Goal: Task Accomplishment & Management: Manage account settings

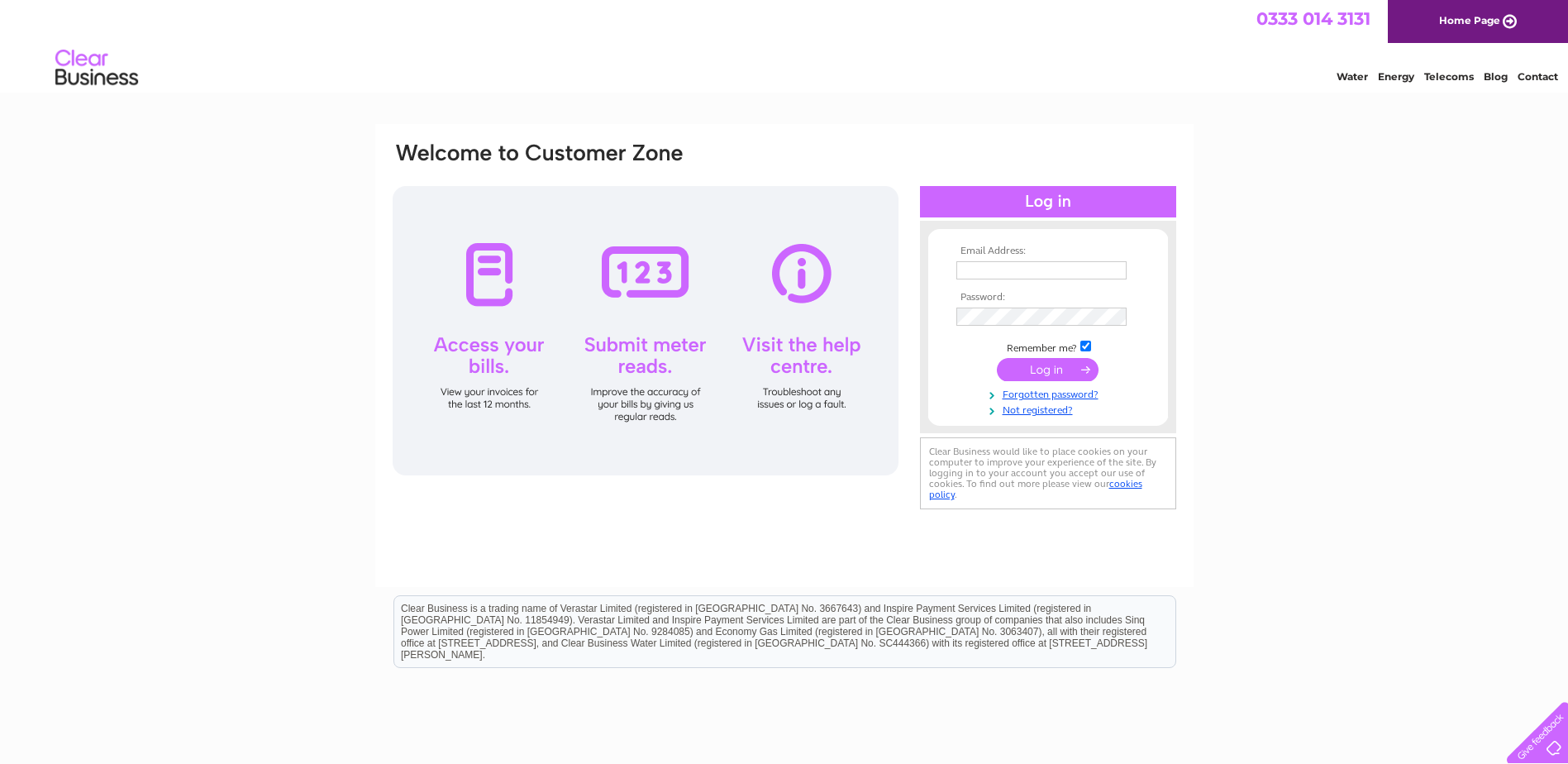
type input "[EMAIL_ADDRESS][DOMAIN_NAME]"
click at [1031, 369] on input "submit" at bounding box center [1048, 369] width 101 height 23
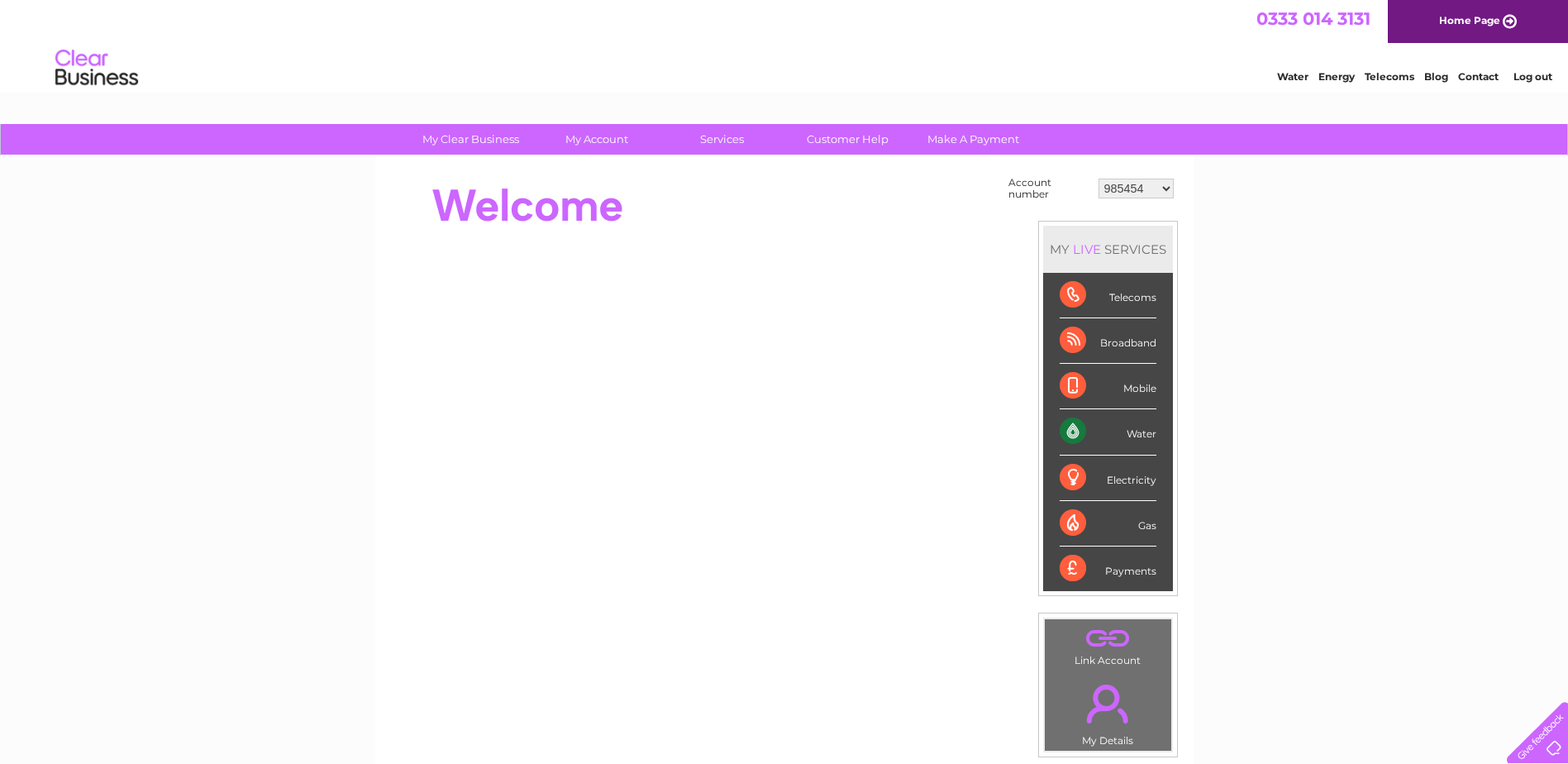
click at [1168, 184] on select "985454 30282785" at bounding box center [1136, 189] width 75 height 20
click at [1225, 220] on div "My Clear Business Login Details My Details My Preferences Link Account My Accou…" at bounding box center [784, 590] width 1568 height 933
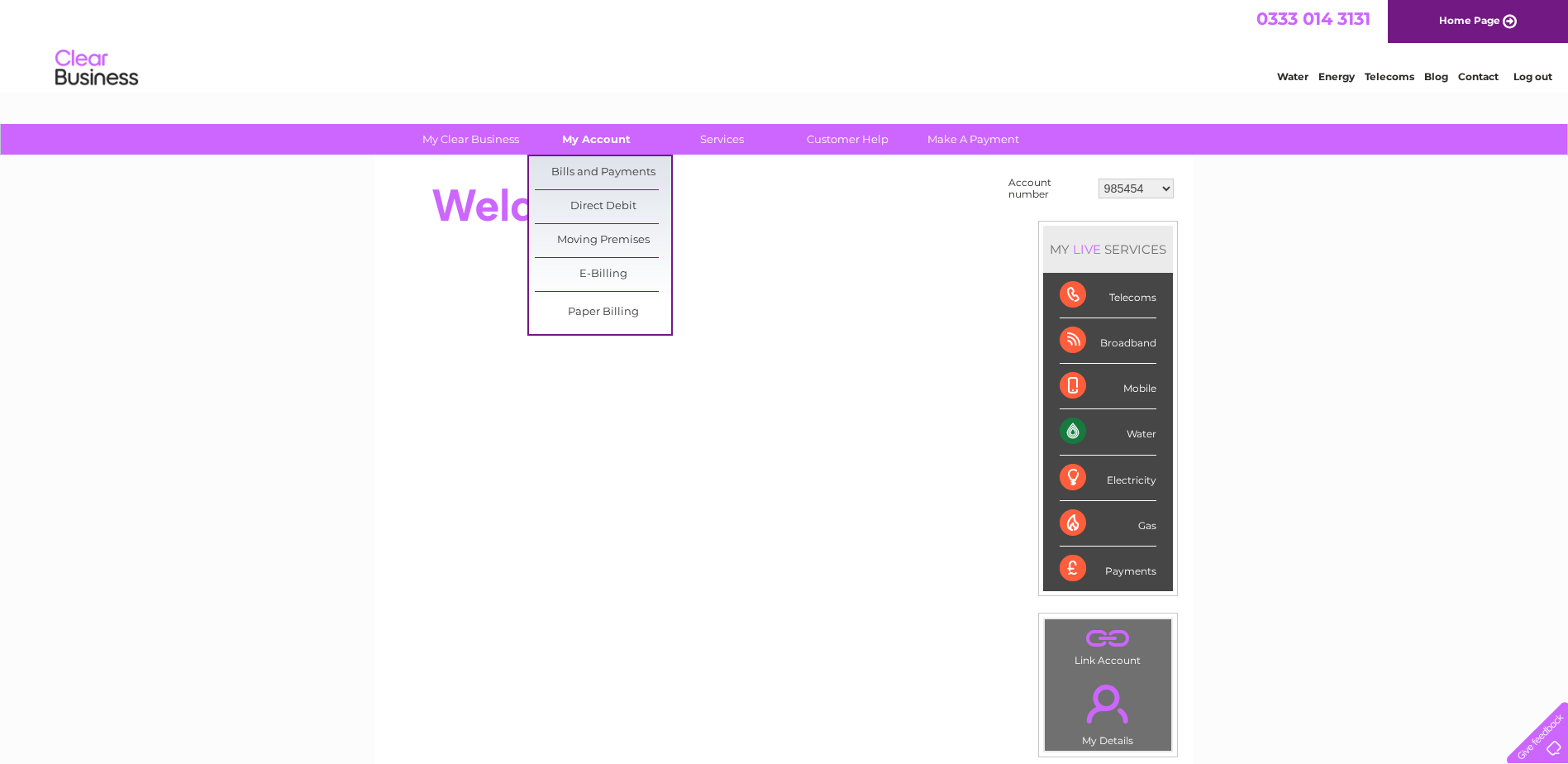
click at [601, 140] on link "My Account" at bounding box center [596, 139] width 136 height 31
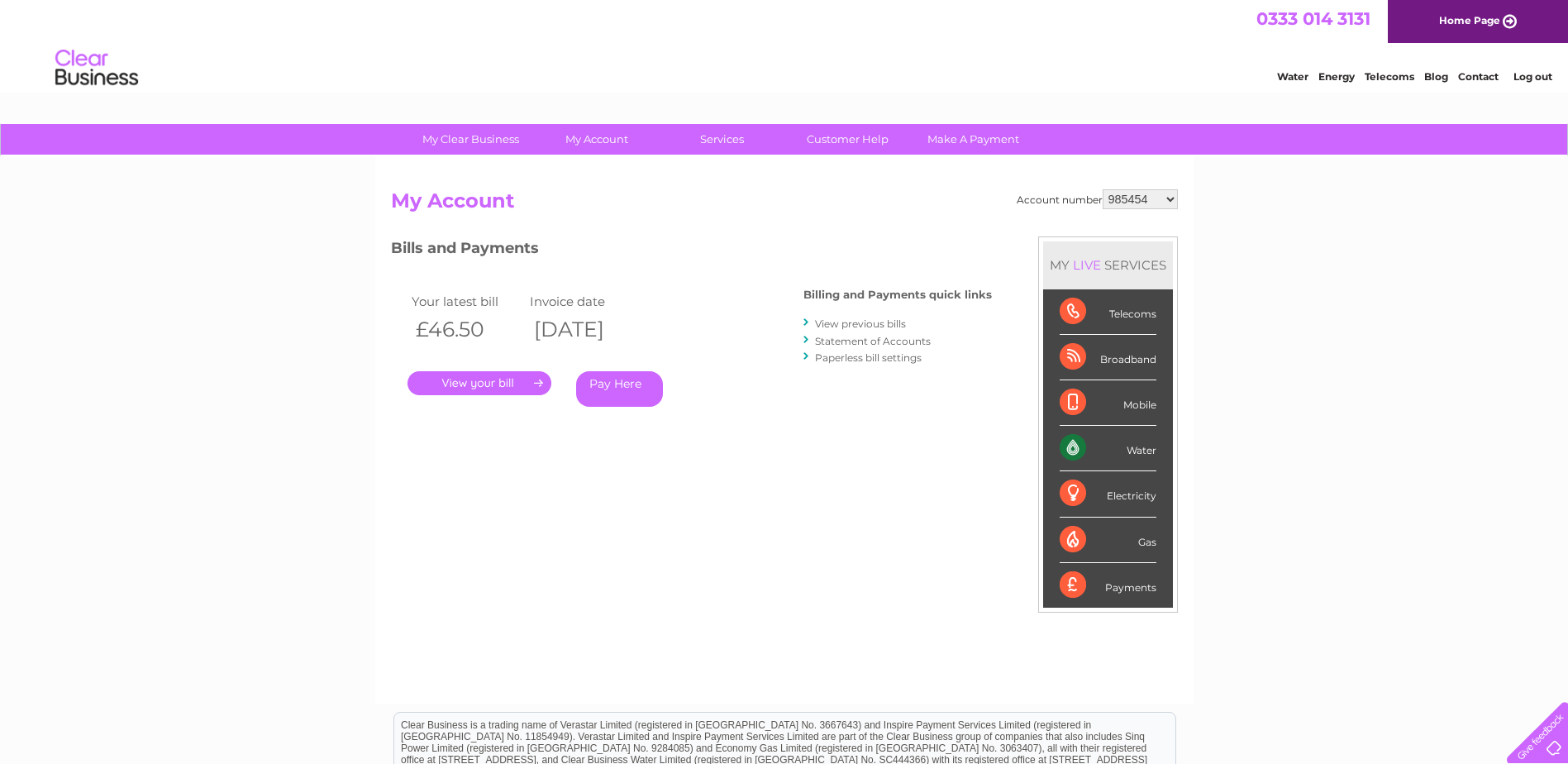
click at [1530, 75] on link "Log out" at bounding box center [1532, 76] width 39 height 12
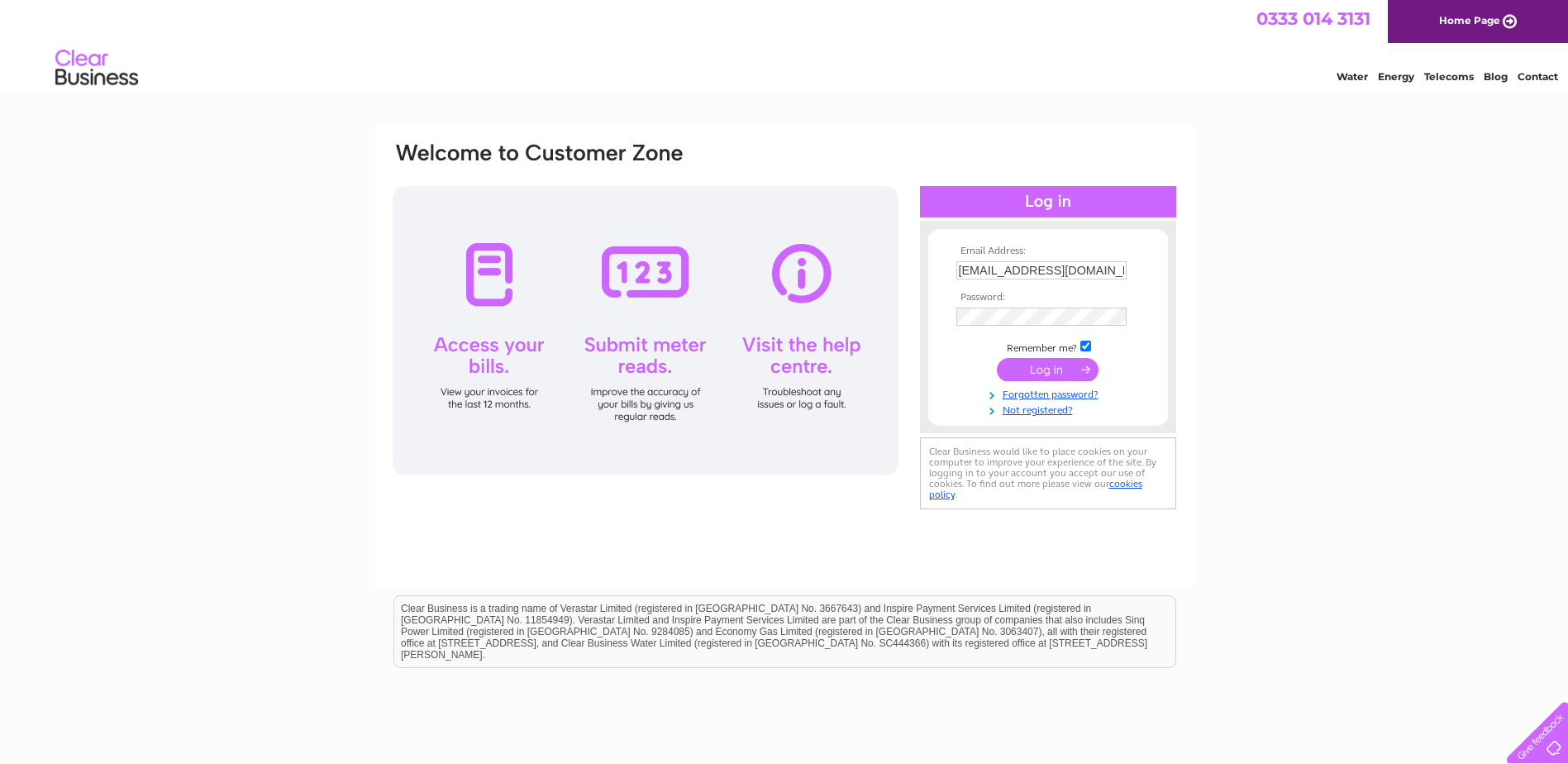
click at [1100, 269] on input "finance@orevalleyha.org.uk" at bounding box center [1041, 270] width 170 height 18
drag, startPoint x: 1121, startPoint y: 266, endPoint x: 915, endPoint y: 255, distance: 206.3
click at [915, 255] on div "Email Address: finance@orevalleyha.org.unk Password:" at bounding box center [784, 328] width 786 height 375
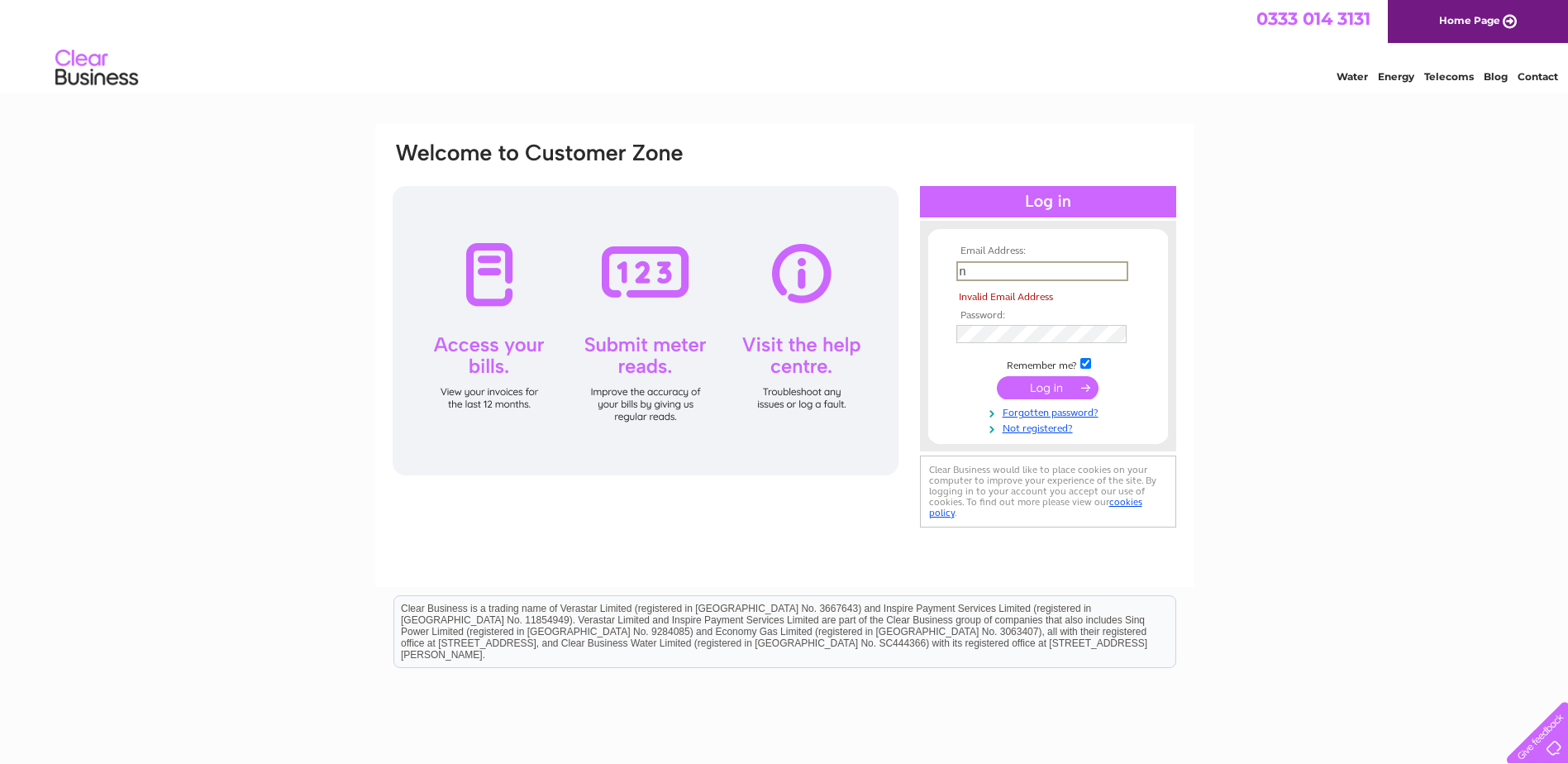
type input "nclark@orevalleyha.org.uk"
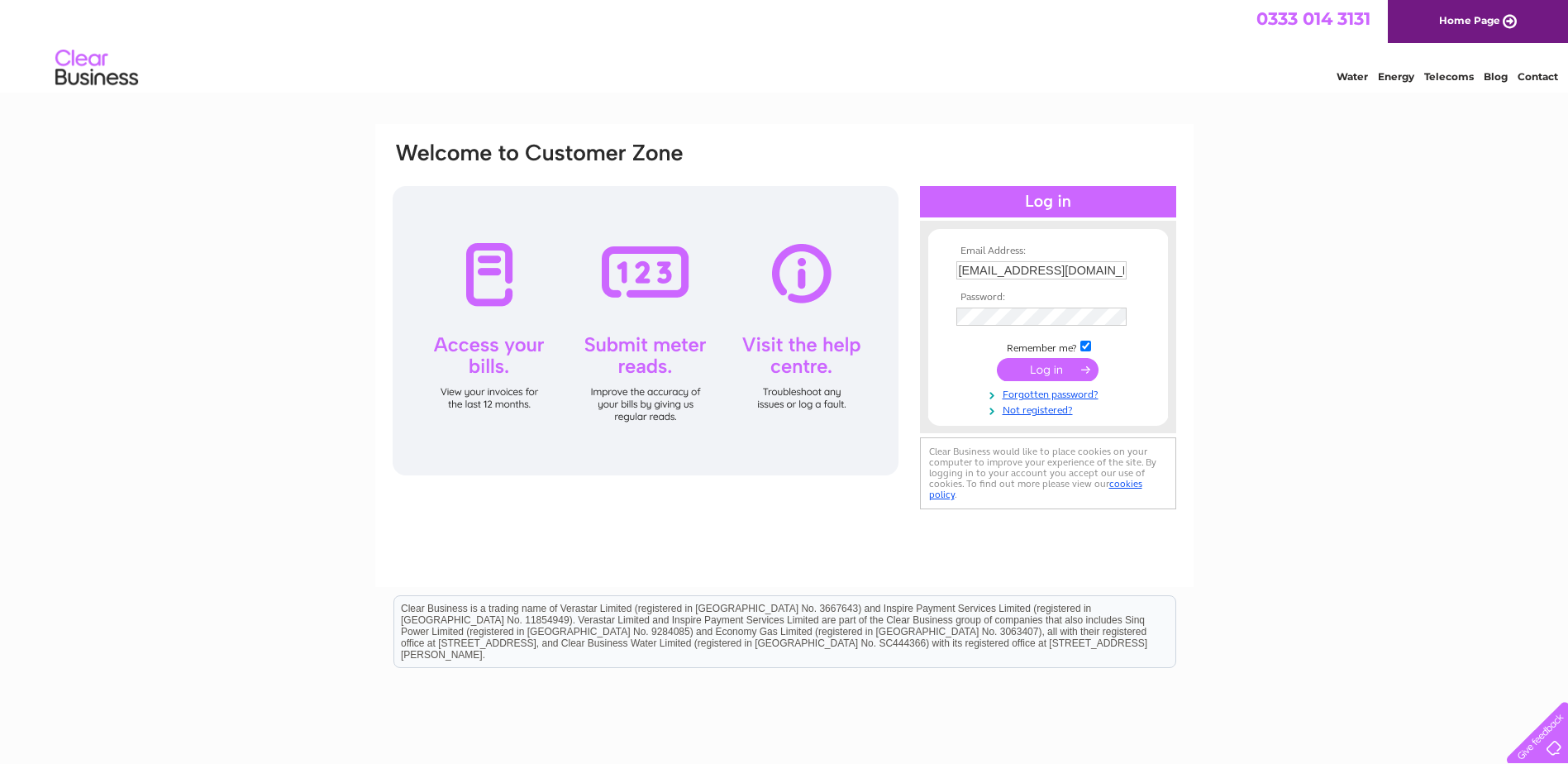
click at [1028, 369] on input "submit" at bounding box center [1048, 369] width 101 height 23
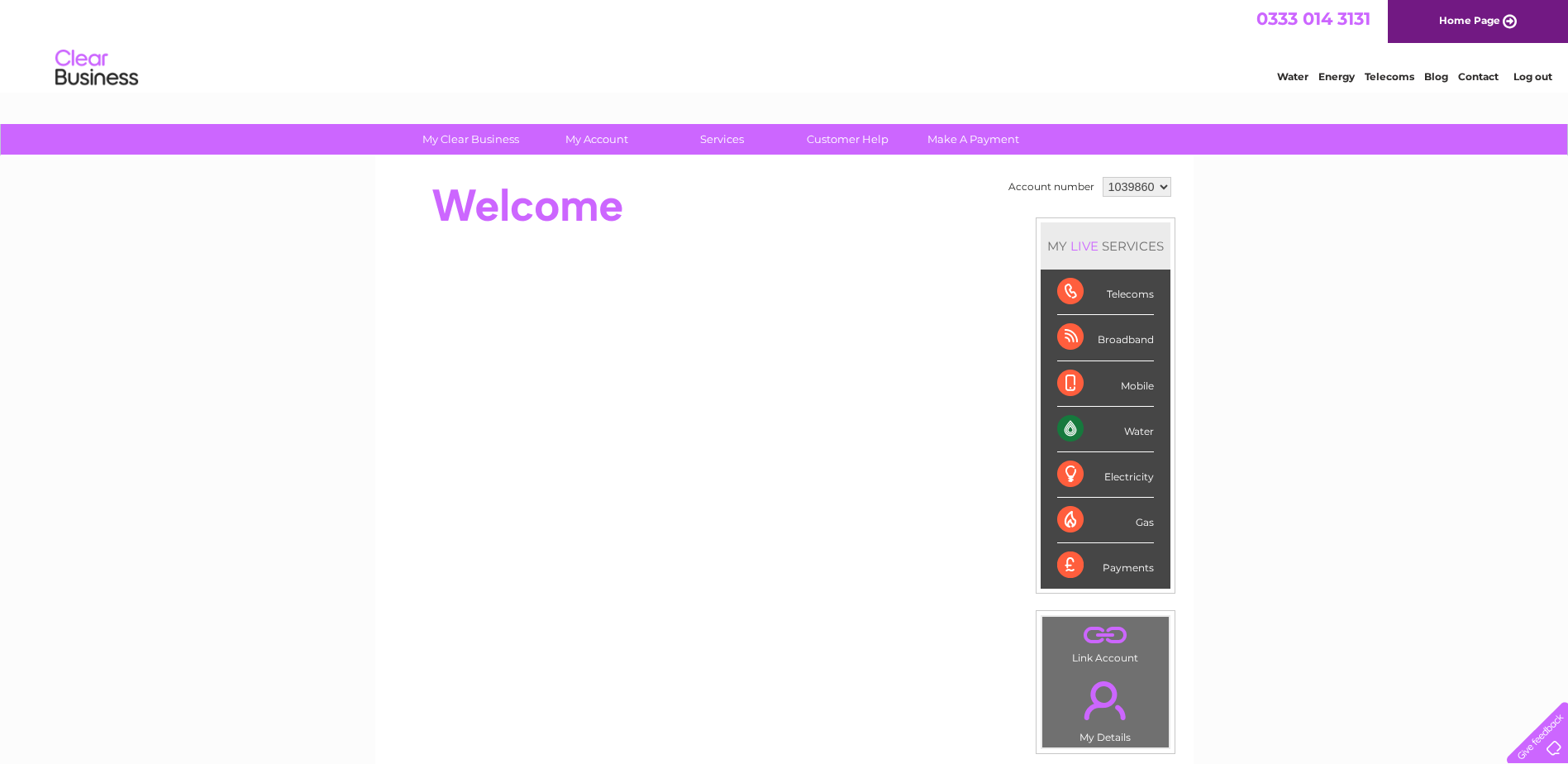
click at [1161, 184] on select "1039860" at bounding box center [1136, 187] width 69 height 20
click at [1102, 177] on select "1039860" at bounding box center [1136, 187] width 69 height 20
click at [1287, 199] on div "My Clear Business Login Details My Details My Preferences Link Account My Accou…" at bounding box center [784, 589] width 1568 height 930
